Goal: Information Seeking & Learning: Find specific fact

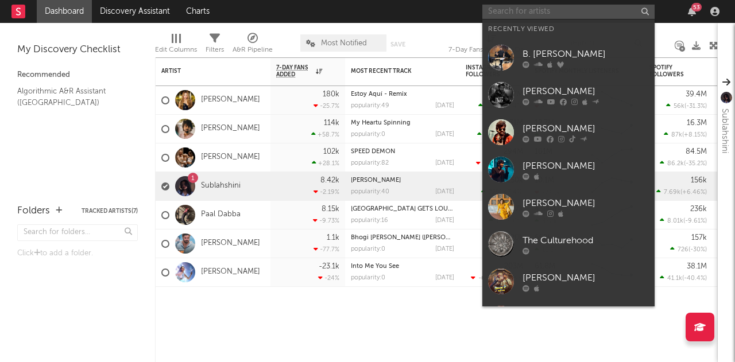
click at [598, 12] on input "text" at bounding box center [568, 12] width 172 height 14
paste input "[PERSON_NAME]"
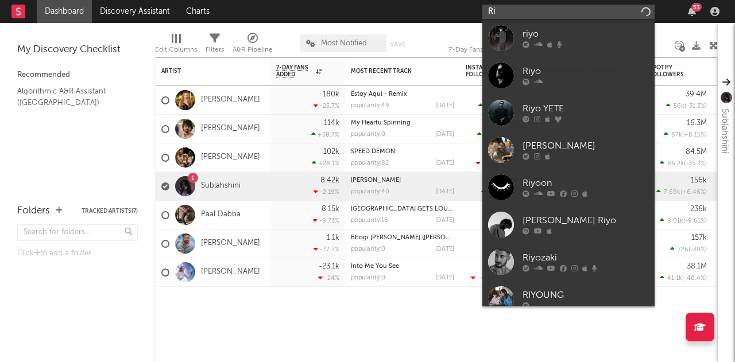
type input "R"
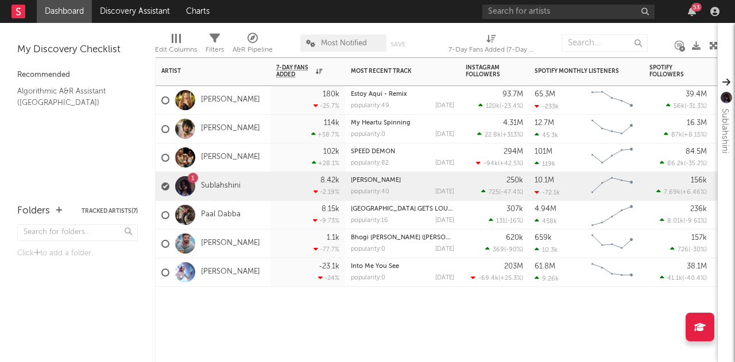
click at [275, 344] on div "Artist Notifications 7-Day Fans Added WoW % Change Most Recent Track Popularity…" at bounding box center [436, 209] width 563 height 305
